Goal: Navigation & Orientation: Find specific page/section

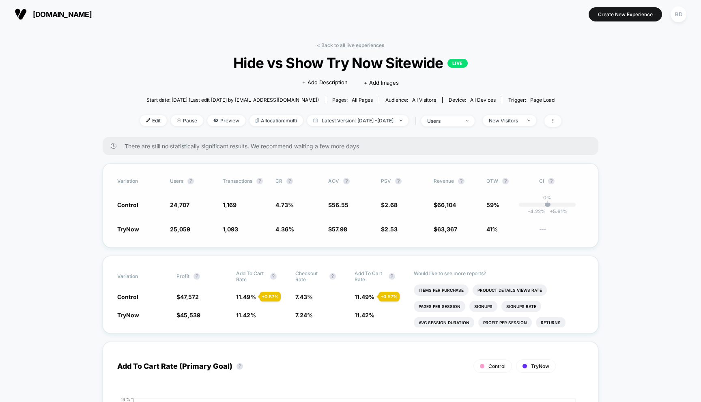
click at [285, 227] on span "4.36 %" at bounding box center [284, 229] width 19 height 7
click at [323, 43] on link "< Back to all live experiences" at bounding box center [350, 45] width 67 height 6
